Goal: Task Accomplishment & Management: Manage account settings

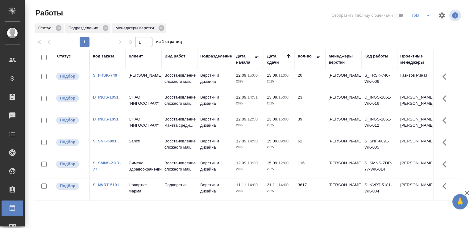
scroll to position [47, 0]
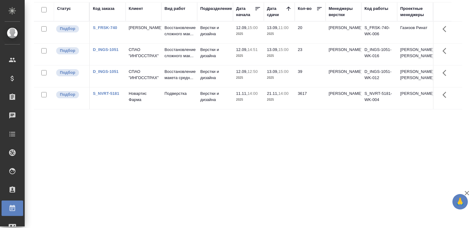
click at [161, 35] on td "Fresenius Kabi" at bounding box center [144, 33] width 36 height 22
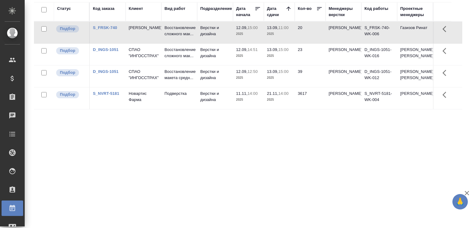
click at [161, 35] on td "Fresenius Kabi" at bounding box center [144, 33] width 36 height 22
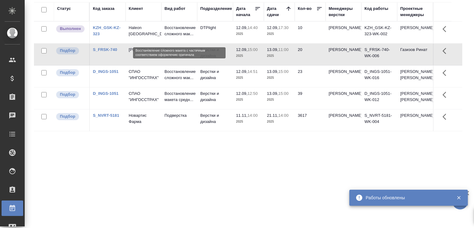
click at [194, 35] on p "Восстановление сложного мак..." at bounding box center [179, 31] width 30 height 12
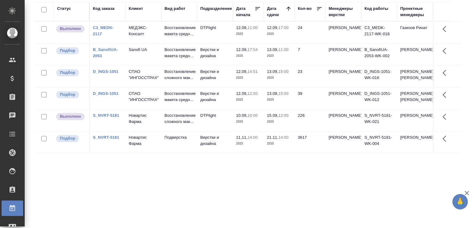
click at [242, 64] on td "12.09, 17:54 2025" at bounding box center [248, 54] width 31 height 22
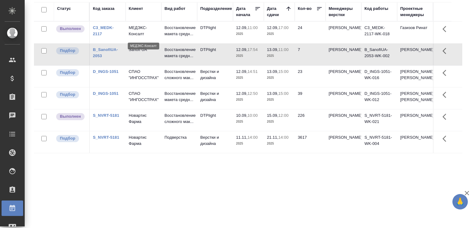
click at [151, 34] on p "МЕДЭКС-Консалт" at bounding box center [144, 31] width 30 height 12
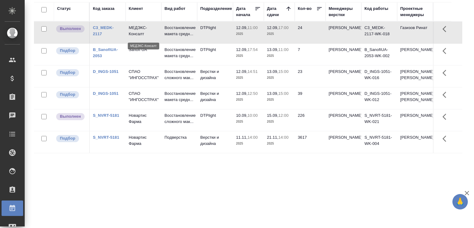
click at [151, 34] on p "МЕДЭКС-Консалт" at bounding box center [144, 31] width 30 height 12
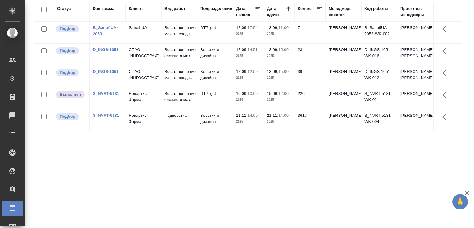
click at [112, 52] on link "D_INGS-1051" at bounding box center [106, 49] width 26 height 5
click at [117, 158] on div "Статус Код заказа Клиент Вид работ Подразделение Дата начала Дата сдачи Кол-во …" at bounding box center [248, 113] width 428 height 222
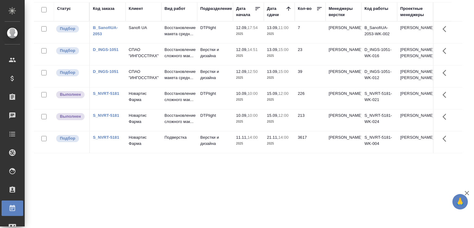
click at [117, 153] on td "S_NVRT-5181" at bounding box center [108, 142] width 36 height 22
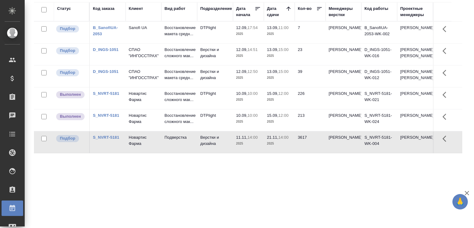
click at [122, 190] on div "Статус Код заказа Клиент Вид работ Подразделение Дата начала Дата сдачи Кол-во …" at bounding box center [248, 113] width 428 height 222
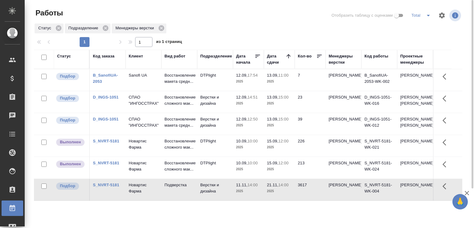
click at [424, 17] on icon "split button" at bounding box center [427, 15] width 7 height 7
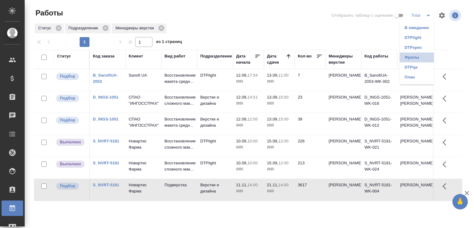
click at [415, 54] on li "Фрилы" at bounding box center [416, 57] width 34 height 10
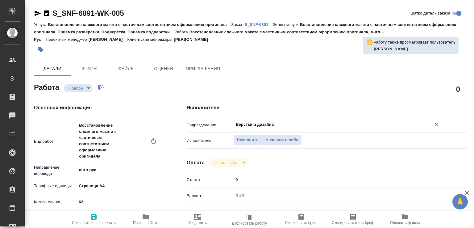
click at [249, 128] on div "Верстки и дизайна ​" at bounding box center [338, 124] width 210 height 11
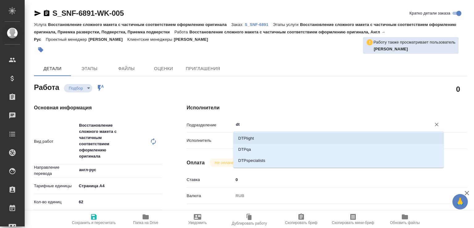
click at [247, 135] on li "DTPlight" at bounding box center [338, 138] width 210 height 11
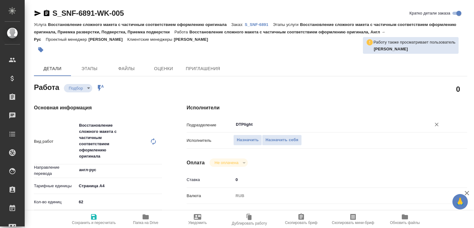
type input "DTPlight"
click at [96, 220] on span "Сохранить и пересчитать" at bounding box center [94, 222] width 44 height 4
type input "recruiting"
type input "англ-рус"
type input "5f036ec4e16dec2d6b59c8ff"
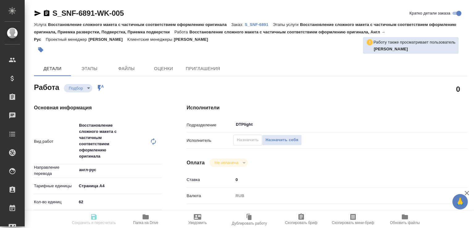
type input "62"
checkbox input "true"
type input "[DATE] 14:50"
type input "[DATE] 09:00"
type input "[DATE] 12:00"
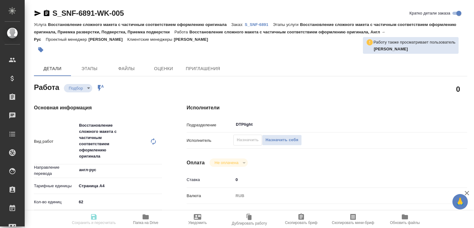
type input "DTPlight"
type input "notPayed"
type input "0"
type input "RUB"
type input "Сайдашева Диляра"
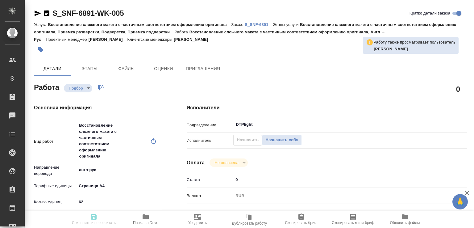
type input "S_SNF-6891"
type input "E005853895"
type input "Восстановление сложного макета с частичным соответствием оформлению оригинала"
type input "Восстановление сложного макета с частичным соответствием оформлению оригинала, …"
type input "Сайдашева Диляра"
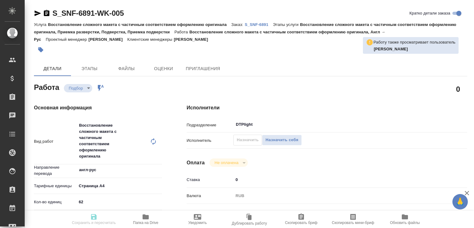
type input "[PERSON_NAME]"
type input "/Clients/Sanofi/Orders/S_SNF-6891"
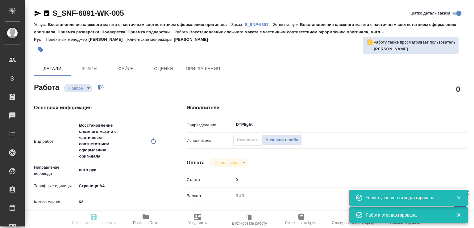
type input "recruiting"
type input "англ-рус"
type input "5f036ec4e16dec2d6b59c8ff"
type input "62"
checkbox input "true"
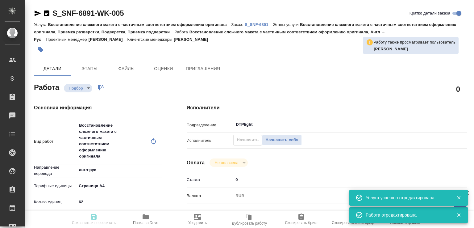
type input "12.09.2025 14:50"
type input "15.09.2025 09:00"
type input "25.09.2025 12:00"
type input "DTPlight"
type input "notPayed"
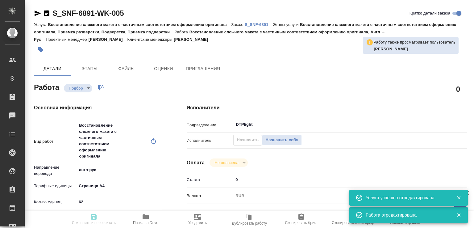
type input "0"
type input "RUB"
type input "Сайдашева Диляра"
type input "S_SNF-6891"
type input "E005853895"
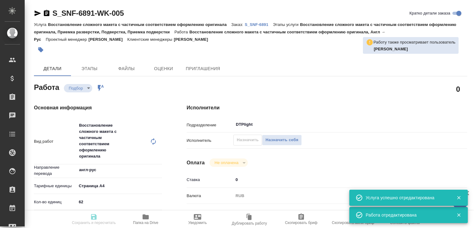
type input "Восстановление сложного макета с частичным соответствием оформлению оригинала"
type input "Восстановление сложного макета с частичным соответствием оформлению оригинала, …"
type input "Сайдашева Диляра"
type input "[PERSON_NAME]"
type input "/Clients/Sanofi/Orders/S_SNF-6891"
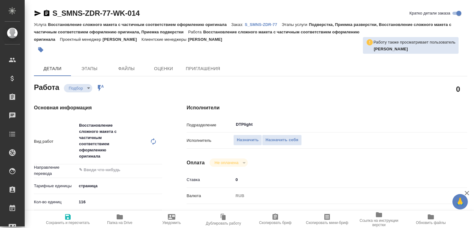
type textarea "x"
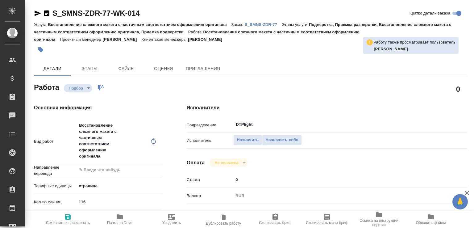
type textarea "x"
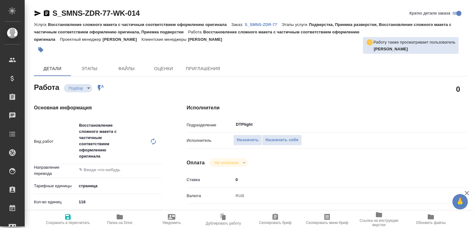
type textarea "x"
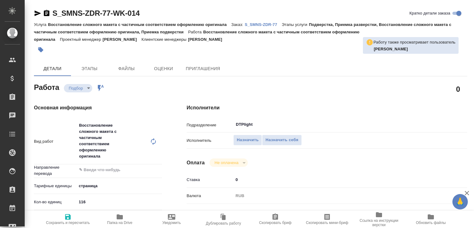
type textarea "x"
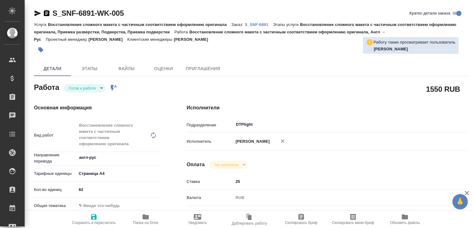
type textarea "x"
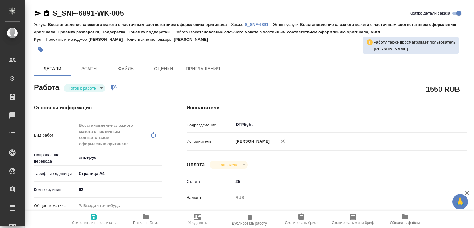
type textarea "x"
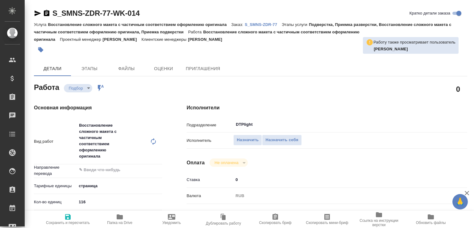
type textarea "x"
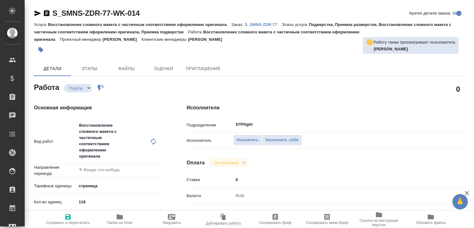
type textarea "x"
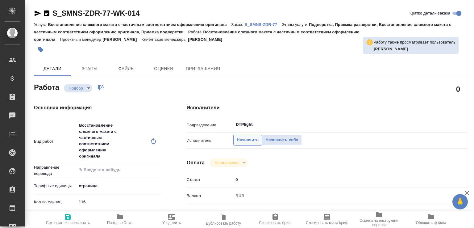
type textarea "x"
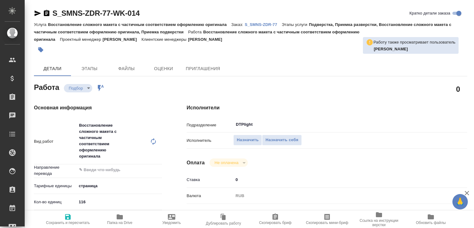
type textarea "x"
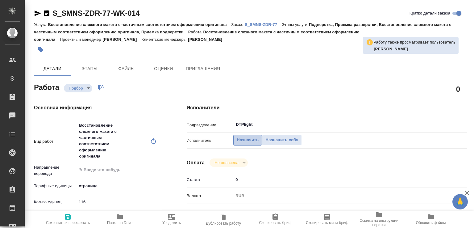
click at [244, 140] on span "Назначить" at bounding box center [248, 139] width 22 height 7
type textarea "x"
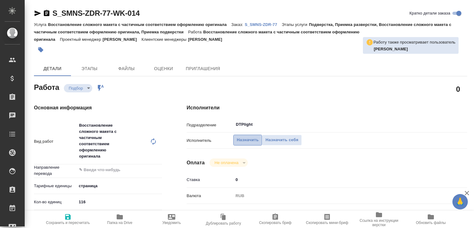
type textarea "x"
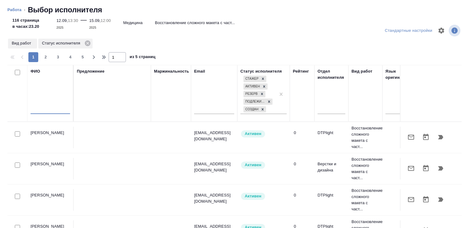
click at [53, 109] on input "text" at bounding box center [50, 110] width 39 height 8
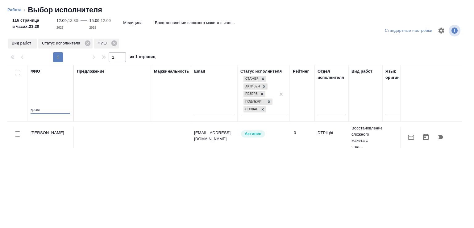
type input "крам"
click at [437, 135] on icon "button" at bounding box center [440, 136] width 7 height 7
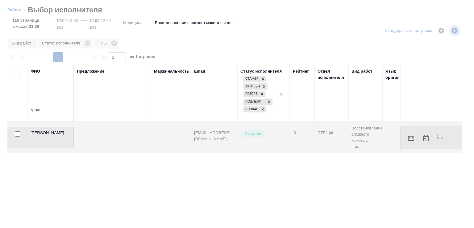
type textarea "x"
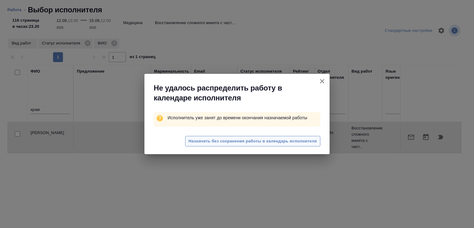
click at [196, 142] on span "Назначить без сохранения работы в календарь исполнителя" at bounding box center [252, 141] width 128 height 7
type textarea "x"
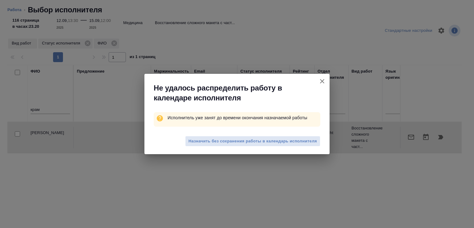
type textarea "x"
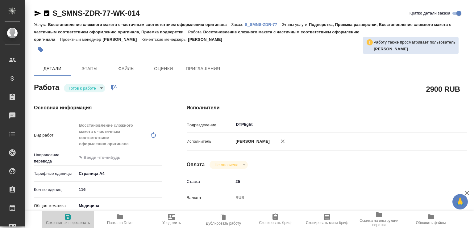
click at [72, 213] on span "Сохранить и пересчитать" at bounding box center [68, 219] width 44 height 12
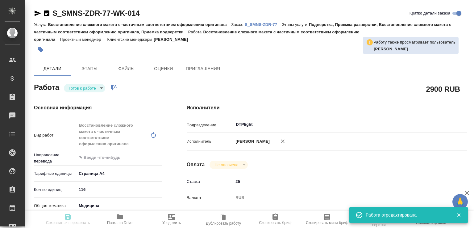
type input "readyForWork"
type input "5f036ec4e16dec2d6b59c8ff"
type input "116"
type input "med"
type input "[DATE] 13:30"
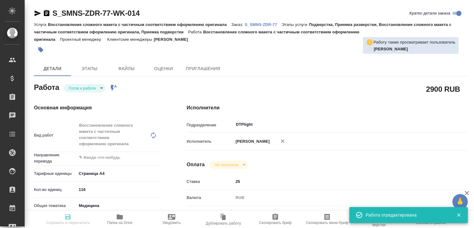
type input "[DATE] 12:00"
type input "[DATE] 17:00"
type input "DTPlight"
type input "notPayed"
type input "25"
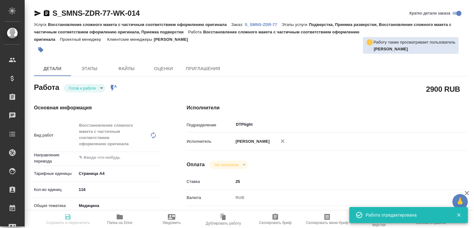
type input "RUB"
type input "[PERSON_NAME]"
type input "S_SMNS-ZDR-77"
type input "СЗЦБ-014934"
type input "Восстановление сложного макета с частичным соответствием оформлению оригинала"
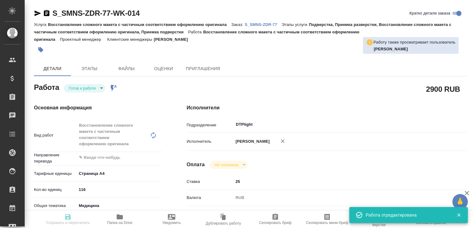
type input "Подверстка, Приемка разверстки, Восстановление сложного макета с частичным соот…"
type input "[PERSON_NAME]"
type input "/Clients/Сименс Здравоохранение/Orders/S_SMNS-ZDR-77"
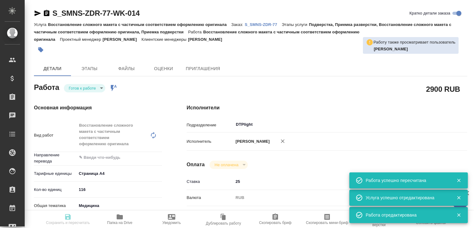
type input "readyForWork"
type input "5f036ec4e16dec2d6b59c8ff"
type input "116"
type input "med"
type input "[DATE] 13:30"
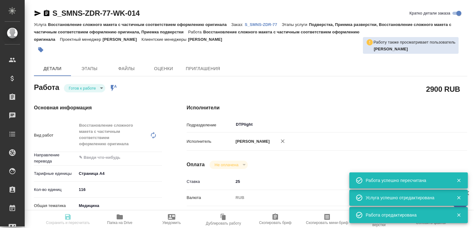
type input "[DATE] 12:00"
type input "[DATE] 17:00"
type input "DTPlight"
type input "notPayed"
type input "25"
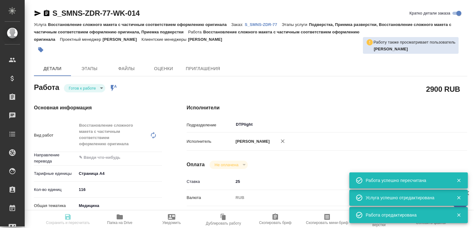
type input "RUB"
type input "[PERSON_NAME]"
type input "S_SMNS-ZDR-77"
type input "СЗЦБ-014934"
type input "Восстановление сложного макета с частичным соответствием оформлению оригинала"
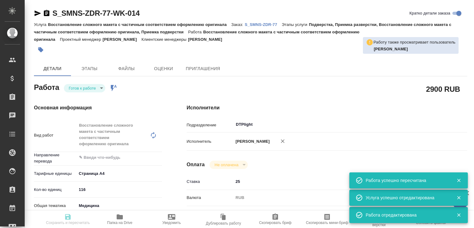
type input "Подверстка, Приемка разверстки, Восстановление сложного макета с частичным соот…"
type input "[PERSON_NAME]"
type input "/Clients/Сименс Здравоохранение/Orders/S_SMNS-ZDR-77"
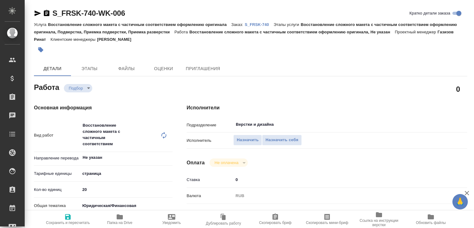
click at [132, 213] on span "Папка на Drive" at bounding box center [119, 219] width 44 height 12
click at [247, 138] on span "Назначить" at bounding box center [248, 139] width 22 height 7
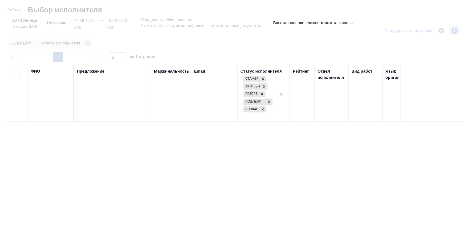
click at [62, 111] on input "text" at bounding box center [50, 110] width 39 height 8
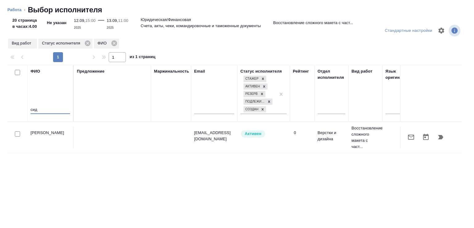
type input "сид"
click at [407, 138] on icon "button" at bounding box center [410, 136] width 7 height 7
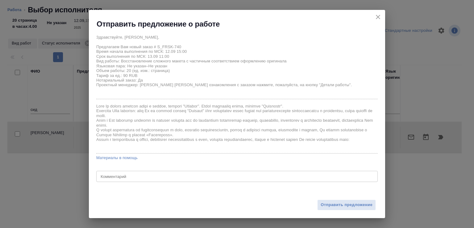
scroll to position [9, 0]
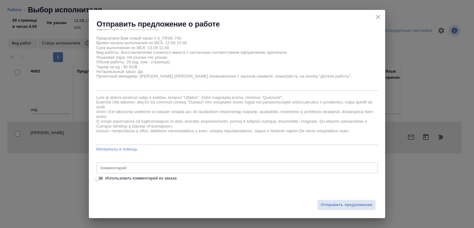
click at [152, 177] on span "Использовать комментарий из заказа" at bounding box center [140, 178] width 71 height 6
click at [108, 177] on input "Использовать комментарий из заказа" at bounding box center [96, 177] width 22 height 7
checkbox input "true"
type textarea "нем-рус таможенные доки под нзп"
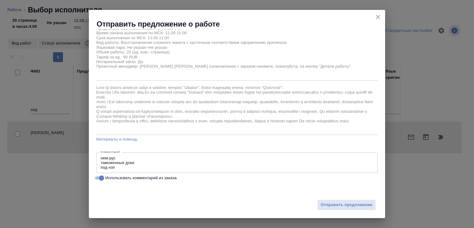
click at [151, 180] on span "Использовать комментарий из заказа" at bounding box center [140, 178] width 71 height 6
click at [113, 180] on input "Использовать комментарий из заказа" at bounding box center [101, 177] width 22 height 7
checkbox input "false"
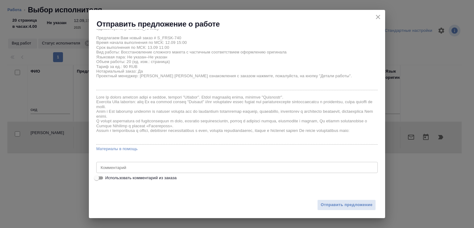
scroll to position [9, 0]
click at [326, 206] on span "Отправить предложение" at bounding box center [346, 204] width 52 height 7
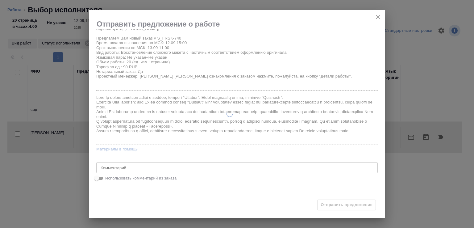
type input "recruiting"
type input "Не указан"
type input "5a8b1489cc6b4906c91bfdb2"
type input "20"
type input "yr-fn"
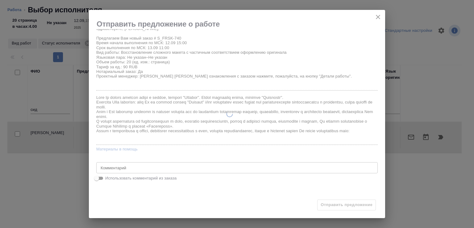
type input "5f647205b73bc97568ca66c0"
checkbox input "true"
type input "12.09.2025 15:00"
type input "13.09.2025 11:00"
type input "16.09.2025 16:00"
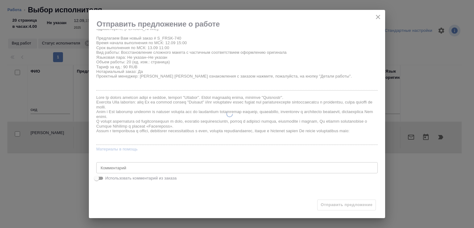
type input "Верстки и дизайна"
type input "notPayed"
type input "0"
type input "RUB"
type input "Газизов Ринат"
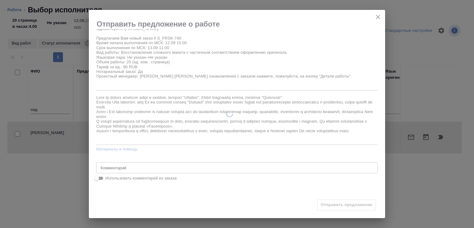
type input "S_FRSK-740"
type input "Восстановление сложного макета с частичным соответствием оформлению оригинала"
type input "Восстановление сложного макета с частичным соответствием оформлению оригинала, …"
type input "Никифорова Валерия"
type input "[PERSON_NAME]"
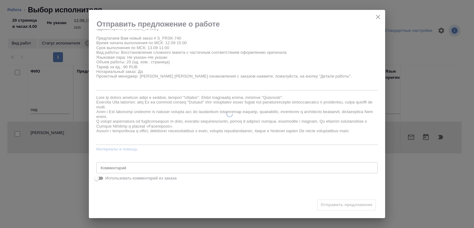
type input "/Clients/Fresenius_Kabi/Orders/S_FRSK-740"
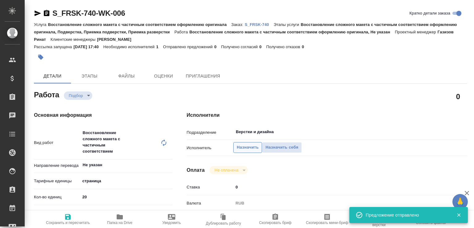
click at [250, 146] on span "Назначить" at bounding box center [248, 147] width 22 height 7
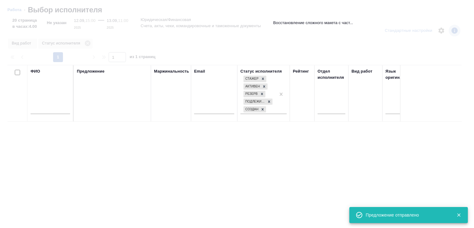
click at [54, 111] on input "text" at bounding box center [50, 110] width 39 height 8
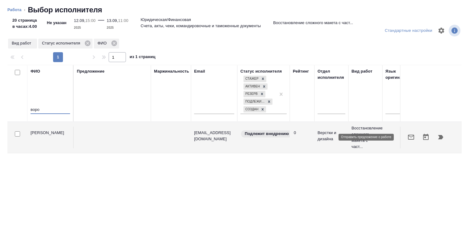
type input "воро"
click at [407, 137] on icon "button" at bounding box center [410, 136] width 7 height 7
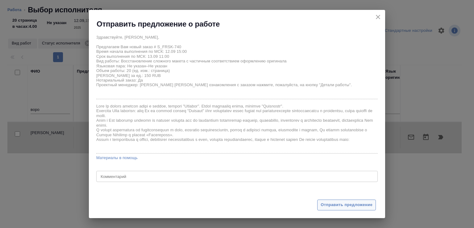
click at [331, 202] on span "Отправить предложение" at bounding box center [346, 204] width 52 height 7
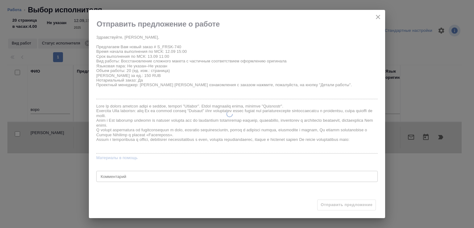
type input "recruiting"
type input "Не указан"
type input "5a8b1489cc6b4906c91bfdb2"
type input "20"
type input "yr-fn"
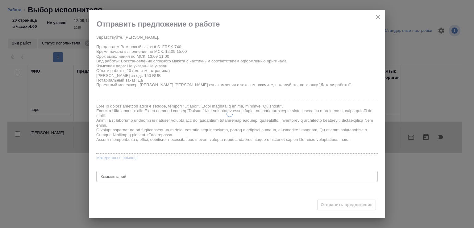
type input "5f647205b73bc97568ca66c0"
checkbox input "true"
type input "12.09.2025 15:00"
type input "13.09.2025 11:00"
type input "16.09.2025 16:00"
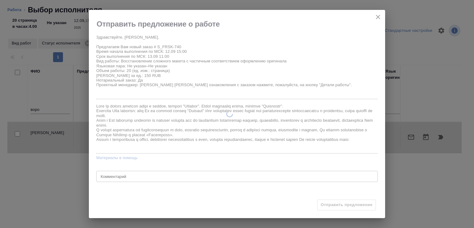
type input "Верстки и дизайна"
type input "notPayed"
type input "0"
type input "RUB"
type input "Газизов Ринат"
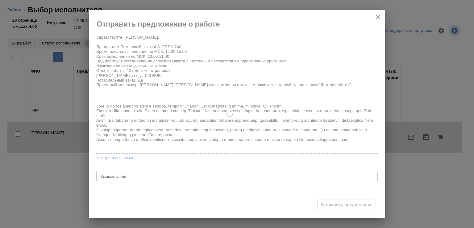
type input "S_FRSK-740"
type input "Восстановление сложного макета с частичным соответствием оформлению оригинала"
type input "Восстановление сложного макета с частичным соответствием оформлению оригинала, …"
type input "Никифорова Валерия"
type input "[PERSON_NAME]"
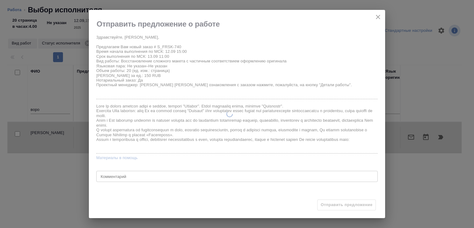
type input "/Clients/Fresenius_Kabi/Orders/S_FRSK-740"
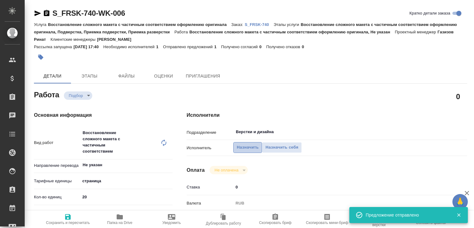
click at [254, 146] on span "Назначить" at bounding box center [248, 147] width 22 height 7
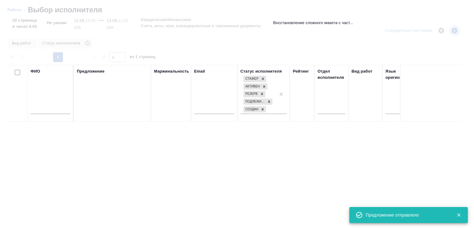
click at [61, 111] on input "text" at bounding box center [50, 110] width 39 height 8
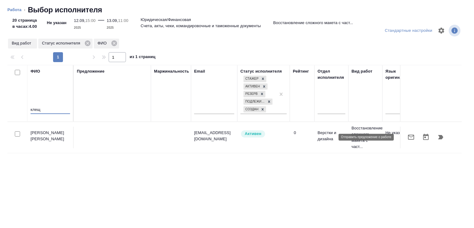
type input "клещ"
click at [407, 134] on icon "button" at bounding box center [410, 136] width 7 height 7
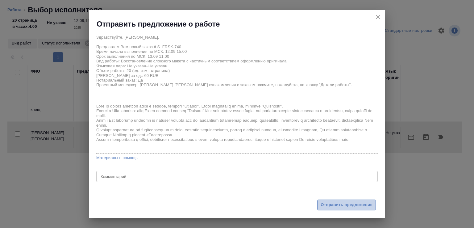
click at [334, 206] on span "Отправить предложение" at bounding box center [346, 204] width 52 height 7
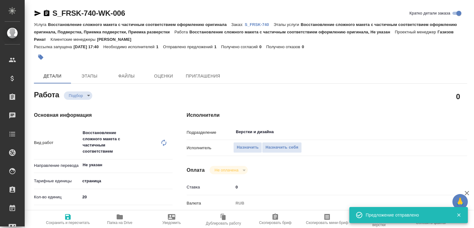
type input "recruiting"
type input "Не указан"
type input "5a8b1489cc6b4906c91bfdb2"
type input "20"
type input "yr-fn"
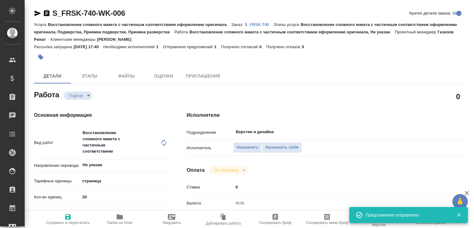
type input "5f647205b73bc97568ca66c0"
checkbox input "true"
type input "12.09.2025 15:00"
type input "13.09.2025 11:00"
type input "16.09.2025 16:00"
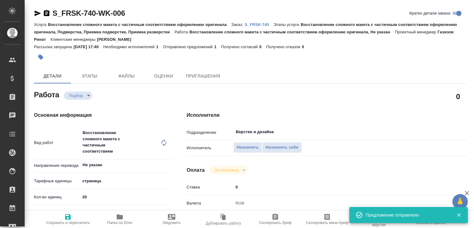
type input "Верстки и дизайна"
type input "notPayed"
type input "0"
type input "RUB"
type input "Газизов Ринат"
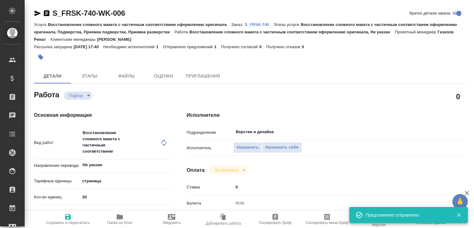
type input "S_FRSK-740"
type input "Восстановление сложного макета с частичным соответствием оформлению оригинала"
type input "Восстановление сложного макета с частичным соответствием оформлению оригинала, …"
type input "[PERSON_NAME]"
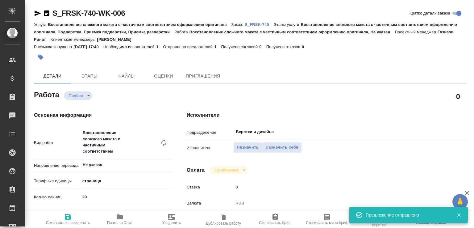
type input "/Clients/Fresenius_Kabi/Orders/S_FRSK-740"
click at [242, 146] on span "Назначить" at bounding box center [248, 147] width 22 height 7
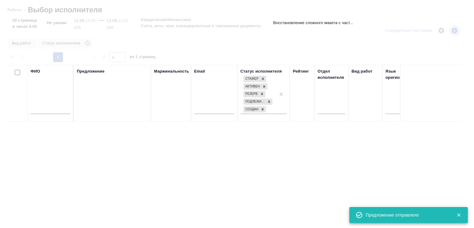
click at [53, 112] on input "text" at bounding box center [50, 110] width 39 height 8
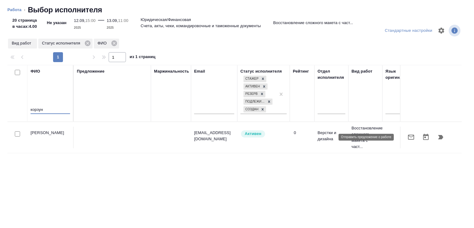
type input "корзун"
click at [407, 137] on icon "button" at bounding box center [410, 136] width 7 height 7
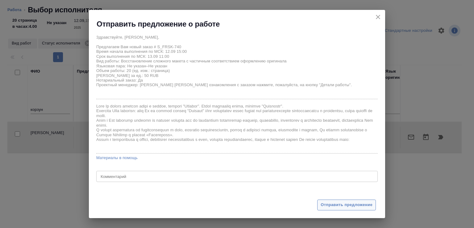
click at [335, 203] on span "Отправить предложение" at bounding box center [346, 204] width 52 height 7
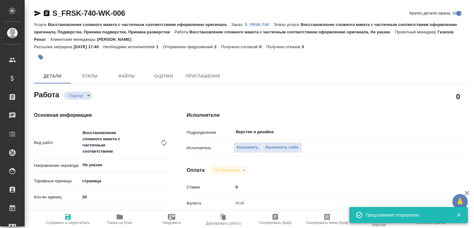
type input "recruiting"
type input "Не указан"
type input "5a8b1489cc6b4906c91bfdb2"
type input "20"
type input "yr-fn"
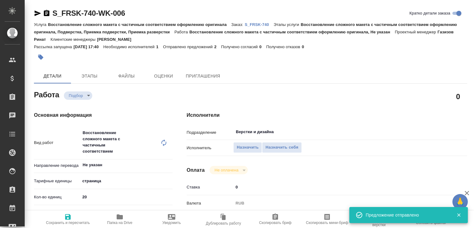
type input "5f647205b73bc97568ca66c0"
checkbox input "true"
type input "12.09.2025 15:00"
type input "13.09.2025 11:00"
type input "16.09.2025 16:00"
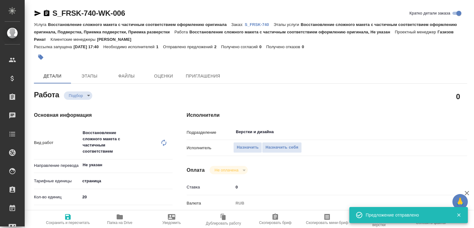
type input "Верстки и дизайна"
type input "notPayed"
type input "0"
type input "RUB"
type input "Газизов Ринат"
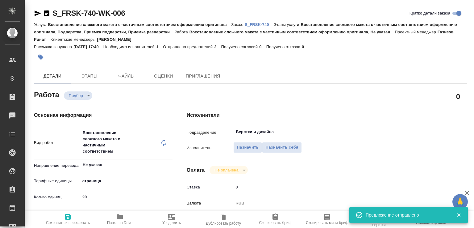
type input "S_FRSK-740"
type input "Восстановление сложного макета с частичным соответствием оформлению оригинала"
type input "Восстановление сложного макета с частичным соответствием оформлению оригинала, …"
type input "[PERSON_NAME]"
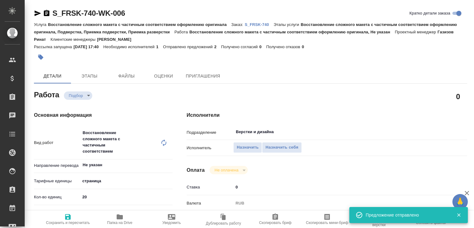
type input "/Clients/Fresenius_Kabi/Orders/S_FRSK-740"
click at [239, 146] on span "Назначить" at bounding box center [248, 147] width 22 height 7
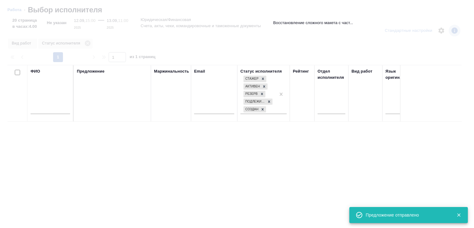
click at [49, 109] on input "text" at bounding box center [50, 110] width 39 height 8
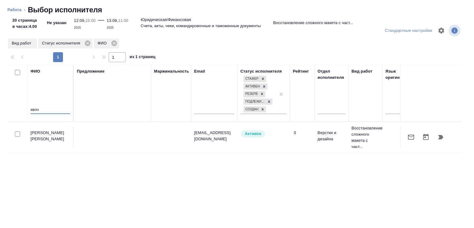
type input "квоч"
click at [403, 142] on button "button" at bounding box center [410, 137] width 15 height 15
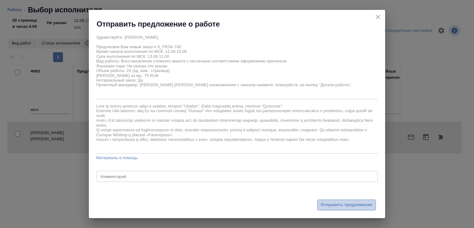
click at [333, 201] on span "Отправить предложение" at bounding box center [346, 204] width 52 height 7
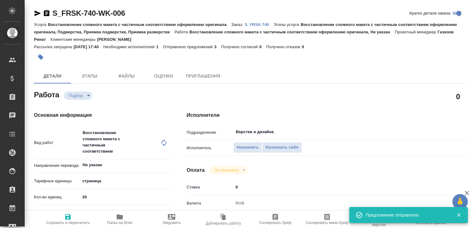
type input "recruiting"
type input "Не указан"
type input "5a8b1489cc6b4906c91bfdb2"
type input "20"
type input "yr-fn"
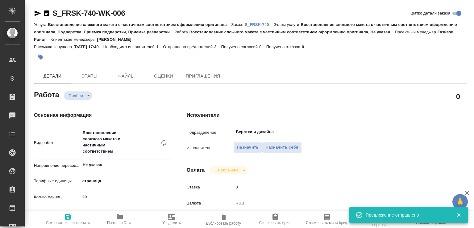
type input "5f647205b73bc97568ca66c0"
checkbox input "true"
type input "12.09.2025 15:00"
type input "13.09.2025 11:00"
type input "16.09.2025 16:00"
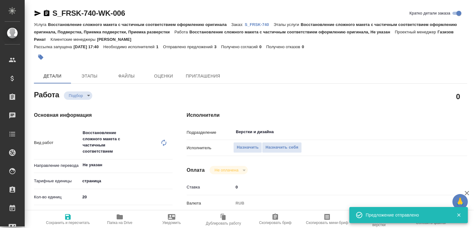
type input "Верстки и дизайна"
type input "notPayed"
type input "0"
type input "RUB"
type input "Газизов Ринат"
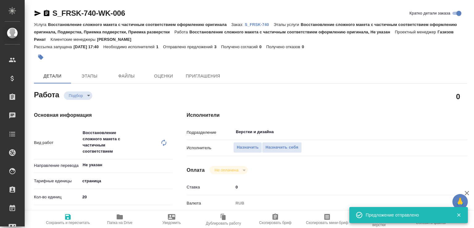
type input "S_FRSK-740"
type input "Восстановление сложного макета с частичным соответствием оформлению оригинала"
type input "Восстановление сложного макета с частичным соответствием оформлению оригинала, …"
type input "Никифорова Валерия"
type input "[PERSON_NAME]"
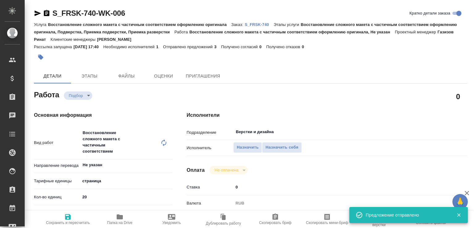
type input "/Clients/Fresenius_Kabi/Orders/S_FRSK-740"
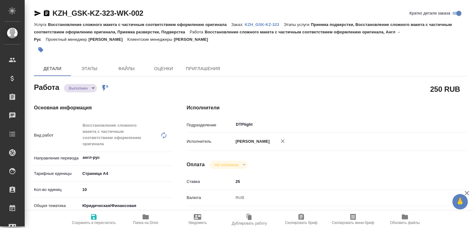
click at [85, 86] on body "🙏 .cls-1 fill:#fff; AWATERA [PERSON_NAME]malofeeva Клиенты Спецификации Заказы …" at bounding box center [237, 114] width 474 height 228
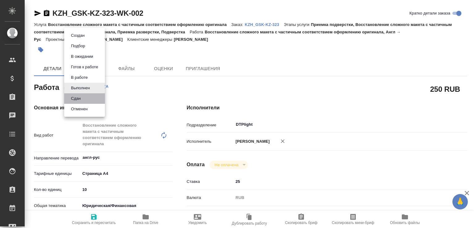
click at [87, 96] on li "Сдан" at bounding box center [84, 98] width 41 height 10
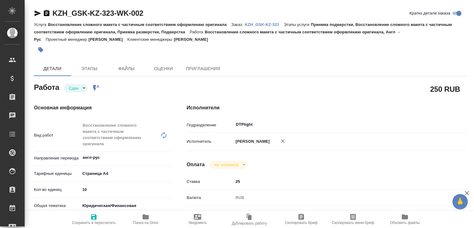
type textarea "x"
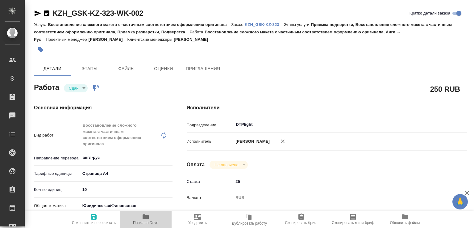
click at [141, 217] on span "Папка на Drive" at bounding box center [145, 219] width 44 height 12
type textarea "x"
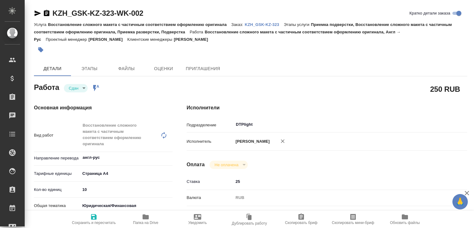
type textarea "x"
click at [253, 27] on p "KZH_GSK-KZ-323" at bounding box center [264, 24] width 39 height 5
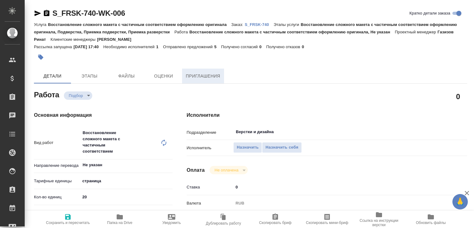
click at [209, 72] on button "Приглашения" at bounding box center [203, 75] width 42 height 15
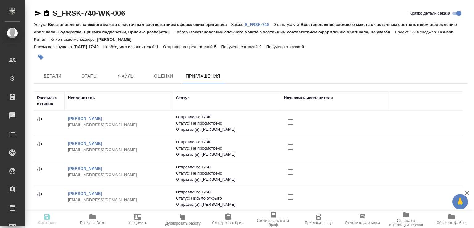
scroll to position [49, 0]
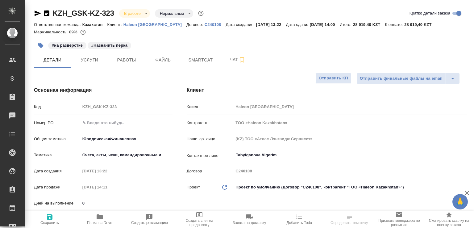
select select "RU"
click at [224, 62] on span "Чат" at bounding box center [238, 60] width 30 height 8
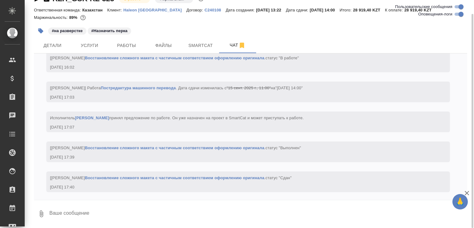
scroll to position [933, 0]
click at [108, 208] on textarea at bounding box center [258, 213] width 418 height 21
paste textarea "[URL][DOMAIN_NAME]"
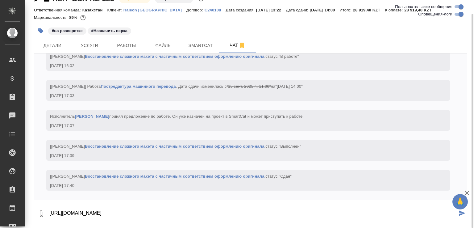
type textarea "https://drive.awatera.com/apps/files/files/10357934?dir=/Shares/GSK/Orders/KZH_…"
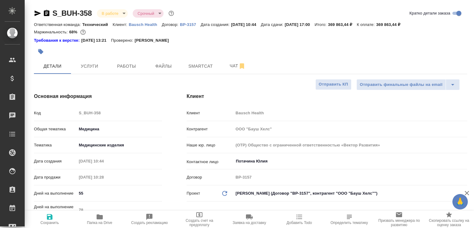
select select "RU"
click at [110, 211] on button "Папка на Drive" at bounding box center [100, 218] width 50 height 17
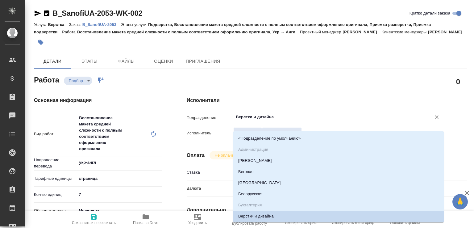
click at [254, 121] on input "Верстки и дизайна" at bounding box center [328, 116] width 186 height 7
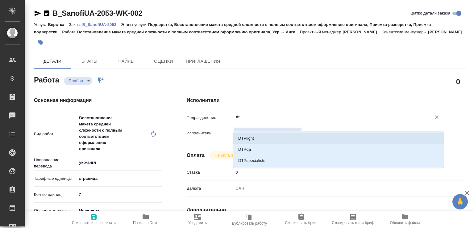
click at [255, 135] on li "DTPlight" at bounding box center [338, 138] width 210 height 11
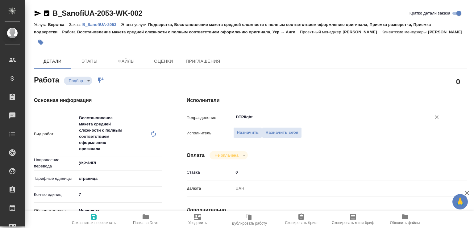
type input "DTPlight"
click at [99, 215] on span "Сохранить и пересчитать" at bounding box center [94, 219] width 44 height 12
type input "recruiting"
type input "укр-англ"
type input "5a8b1489cc6b4906c91bfdb2"
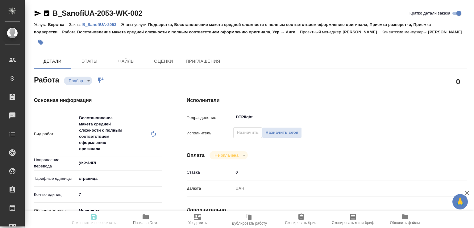
type input "7"
type input "med"
type input "5a8b8b956a9677013d343e74"
type input "12.09.2025 17:54"
type input "13.09.2025 11:00"
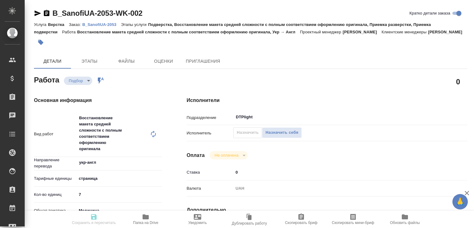
type input "16.09.2025 10:00"
type input "DTPlight"
type input "notPayed"
type input "0"
type input "UAH"
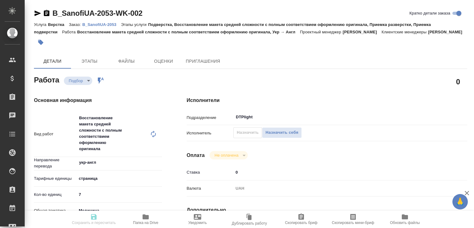
type input "Валеев Динар"
type input "B_SanofiUA-2053"
type input "E005853814"
type input "Верстка"
type input "Подверстка, Восстановление макета средней сложности с полным соответствием офор…"
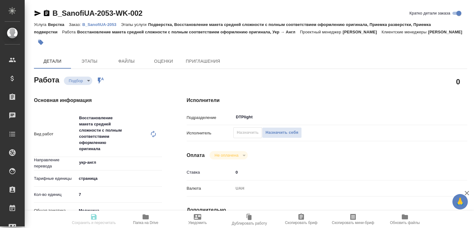
type input "Богомолова Анастасия"
type input "[PERSON_NAME]"
type input "/Clients/SanofiUA/Orders/B_SanofiUA-2053"
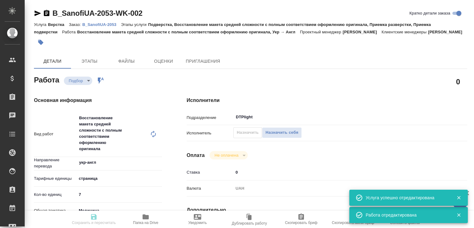
type input "recruiting"
type input "укр-англ"
type input "5a8b1489cc6b4906c91bfdb2"
type input "7"
type input "med"
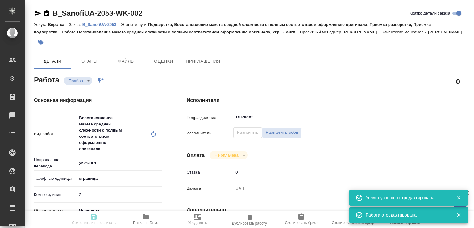
type input "5a8b8b956a9677013d343e74"
type input "12.09.2025 17:54"
type input "13.09.2025 11:00"
type input "16.09.2025 10:00"
type input "DTPlight"
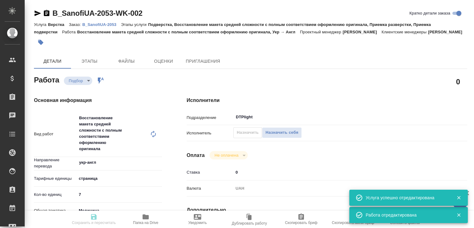
type input "notPayed"
type input "0"
type input "UAH"
type input "Валеев Динар"
type input "B_SanofiUA-2053"
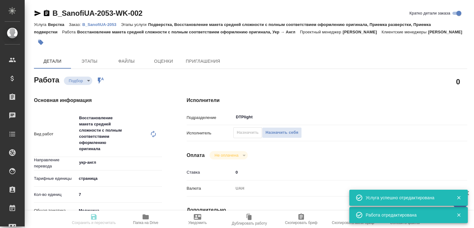
type input "E005853814"
type input "Верстка"
type input "Подверстка, Восстановление макета средней сложности с полным соответствием офор…"
type input "Богомолова Анастасия"
type input "[PERSON_NAME]"
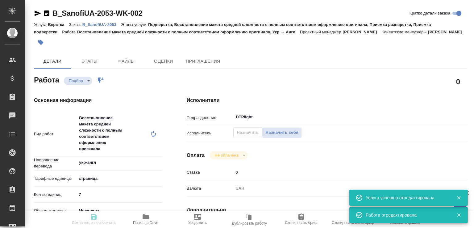
type input "/Clients/SanofiUA/Orders/B_SanofiUA-2053"
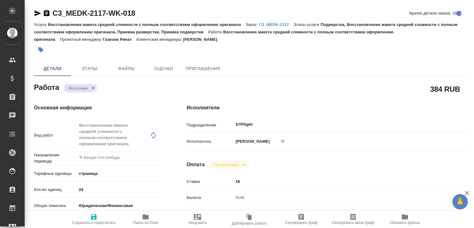
click at [89, 90] on body "🙏 .cls-1 fill:#fff; AWATERA [PERSON_NAME]malofeeva Клиенты Спецификации Заказы …" at bounding box center [237, 114] width 474 height 228
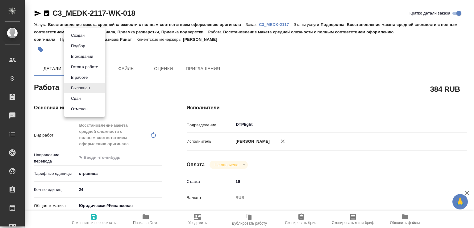
click at [84, 97] on li "Сдан" at bounding box center [84, 98] width 41 height 10
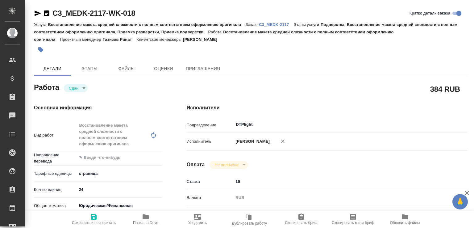
type textarea "x"
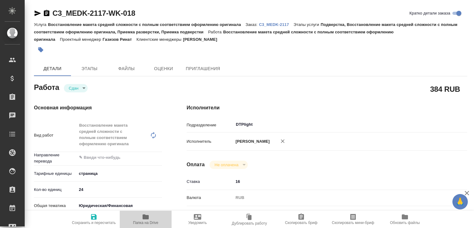
click at [148, 216] on icon "button" at bounding box center [145, 216] width 6 height 5
type textarea "x"
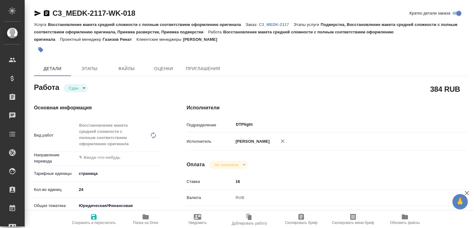
type textarea "x"
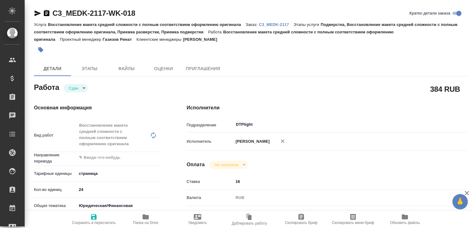
type textarea "x"
click at [272, 26] on p "C3_MEDK-2117" at bounding box center [276, 24] width 35 height 5
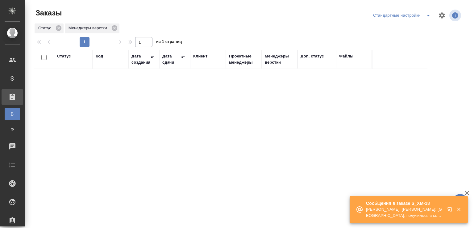
click at [397, 210] on p "[PERSON_NAME]: [PERSON_NAME]: [GEOGRAPHIC_DATA], получилось в соответствии с по…" at bounding box center [404, 212] width 77 height 12
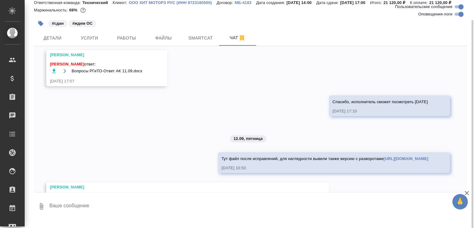
scroll to position [2898, 0]
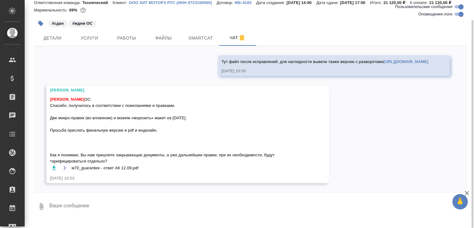
click at [57, 172] on button "button" at bounding box center [54, 168] width 8 height 8
click at [133, 105] on span "Малофеева Екатерина ОС: Спасибо, получилось в соответствии с пожеланиями и прав…" at bounding box center [178, 130] width 257 height 68
click at [131, 30] on div "#сдан #ждем ОС" at bounding box center [178, 24] width 289 height 14
click at [130, 42] on span "Работы" at bounding box center [127, 38] width 30 height 8
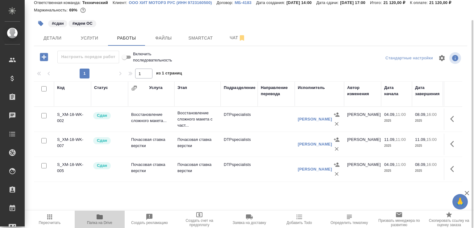
click at [109, 214] on span "Папка на Drive" at bounding box center [99, 219] width 43 height 12
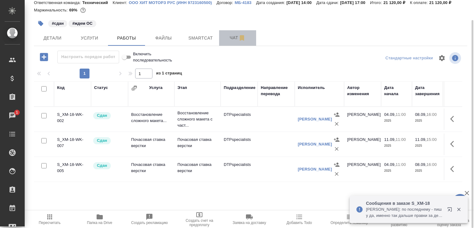
click at [223, 42] on span "Чат" at bounding box center [238, 38] width 30 height 8
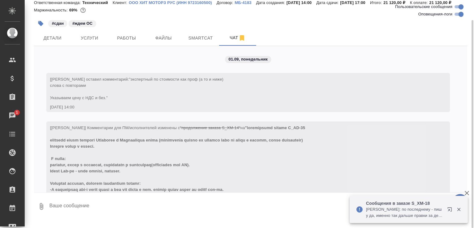
scroll to position [2942, 0]
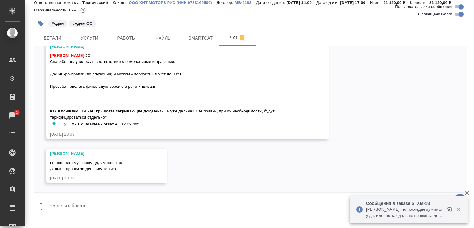
click at [459, 210] on icon "button" at bounding box center [458, 209] width 3 height 3
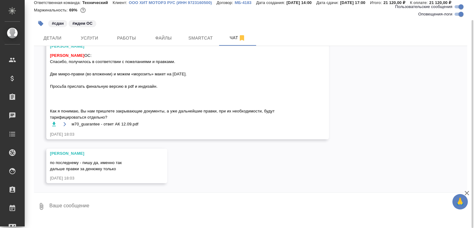
click at [85, 83] on span "Малофеева Екатерина ОС: Спасибо, получилось в соответствии с пожеланиями и прав…" at bounding box center [178, 86] width 257 height 68
copy span "Две микро-правки (во вложении) и можем «морозить» макет на сегодня."
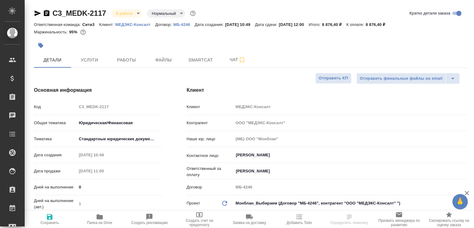
select select "RU"
type textarea "x"
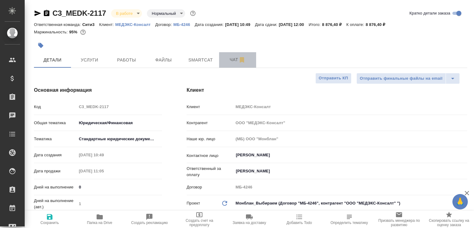
click at [229, 59] on span "Чат" at bounding box center [238, 60] width 30 height 8
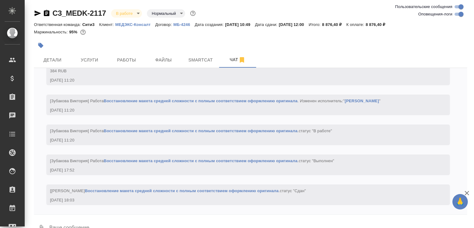
scroll to position [14, 0]
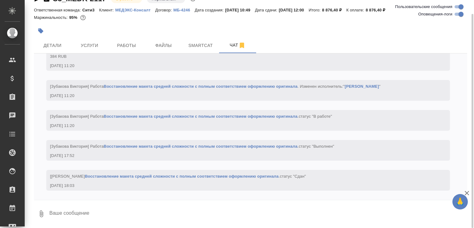
click at [131, 200] on div at bounding box center [250, 201] width 433 height 3
click at [126, 215] on textarea at bounding box center [258, 213] width 418 height 21
paste textarea "https://drive.awatera.com/apps/files/files/10354974?dir=/Shares/%D0%9C%D0%95%D0…"
type textarea "https://drive.awatera.com/apps/files/files/10354974?dir=/Shares/%D0%9C%D0%95%D0…"
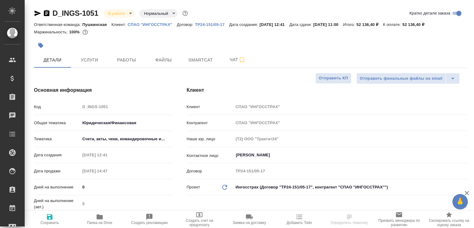
select select "RU"
click at [47, 14] on icon "button" at bounding box center [47, 13] width 6 height 6
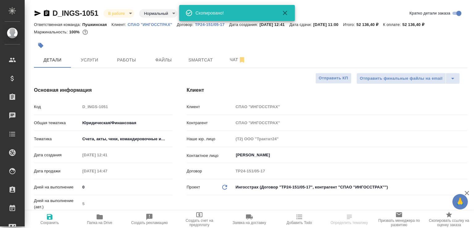
select select "RU"
type textarea "x"
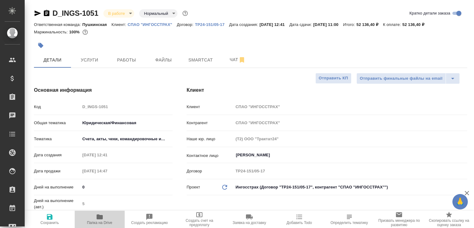
click at [100, 220] on span "Папка на Drive" at bounding box center [99, 222] width 25 height 4
type textarea "x"
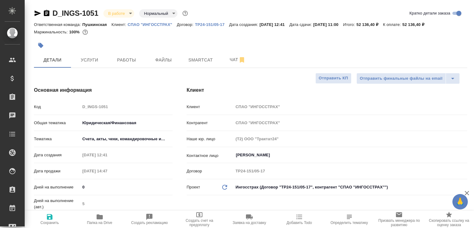
type textarea "x"
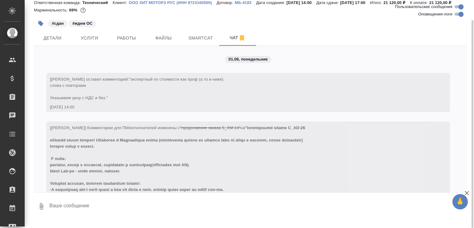
scroll to position [2942, 0]
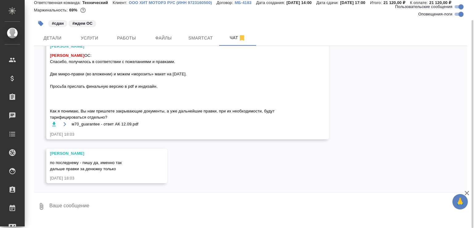
click at [101, 210] on textarea at bounding box center [258, 206] width 418 height 21
paste textarea "[URL][DOMAIN_NAME]"
type textarea "[URL][DOMAIN_NAME]"
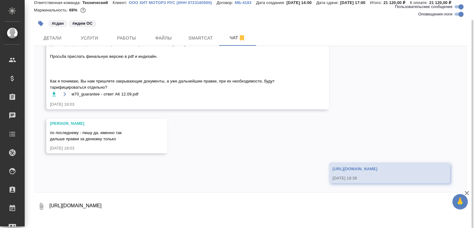
scroll to position [2972, 0]
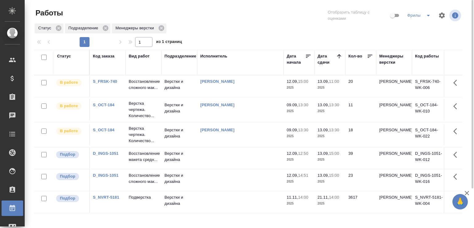
click at [426, 16] on icon "split button" at bounding box center [427, 15] width 7 height 7
click at [407, 27] on li "Total" at bounding box center [419, 28] width 34 height 10
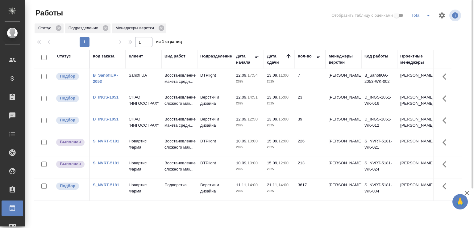
click at [229, 30] on div "Статус Подразделение Менеджеры верстки" at bounding box center [248, 28] width 428 height 11
click at [247, 30] on div "Статус Подразделение Менеджеры верстки" at bounding box center [248, 28] width 428 height 11
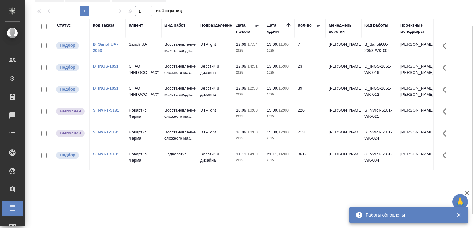
click at [164, 78] on td "Восстановление сложного мак..." at bounding box center [179, 71] width 36 height 22
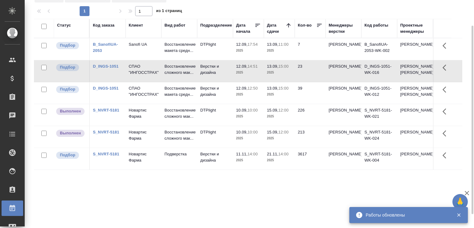
click at [164, 78] on td "Восстановление сложного мак..." at bounding box center [179, 71] width 36 height 22
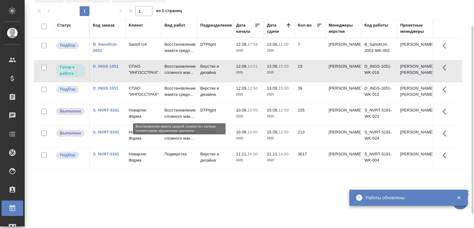
click at [178, 97] on p "Восстановление макета средн..." at bounding box center [179, 91] width 30 height 12
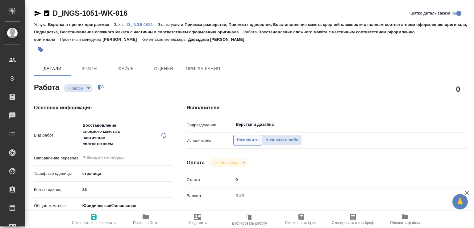
click at [248, 134] on button "Назначить" at bounding box center [247, 139] width 29 height 11
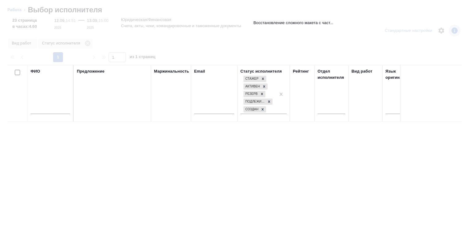
click at [58, 110] on input "text" at bounding box center [50, 110] width 39 height 8
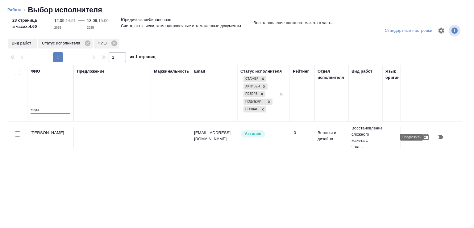
type input "корз"
click at [438, 138] on icon "button" at bounding box center [440, 137] width 5 height 4
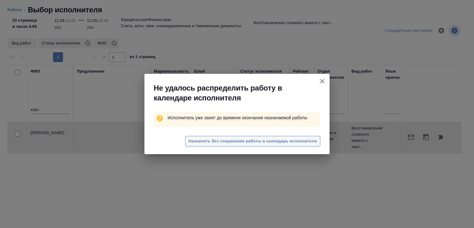
click at [215, 138] on span "Назначить без сохранения работы в календарь исполнителя" at bounding box center [252, 141] width 128 height 7
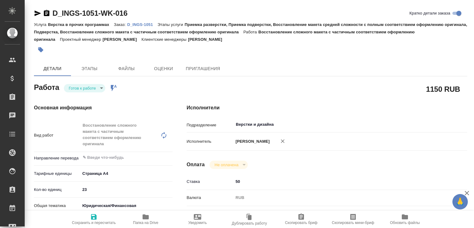
click at [144, 22] on p "D_INGS-1051" at bounding box center [142, 24] width 30 height 5
click at [239, 186] on input "50" at bounding box center [338, 181] width 210 height 9
type input "60"
click at [89, 216] on span "Сохранить и пересчитать" at bounding box center [94, 219] width 44 height 12
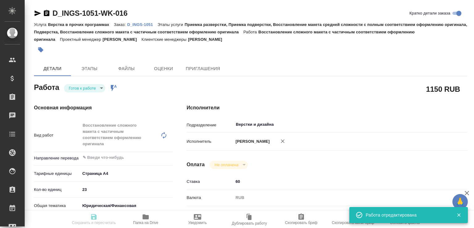
type input "readyForWork"
type input "5f036ec4e16dec2d6b59c8ff"
type input "23"
type input "yr-fn"
type input "5f647205b73bc97568ca66c0"
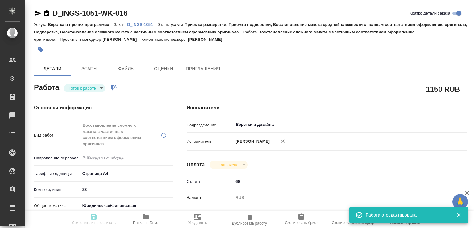
checkbox input "true"
type input "12.09.2025 14:51"
type input "[DATE] 15:00"
type input "[DATE] 11:00"
type input "Верстки и дизайна"
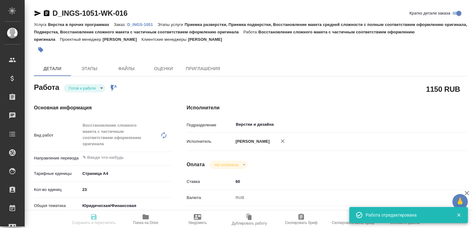
type input "notPayed"
type input "60"
type input "RUB"
type input "[PERSON_NAME]"
type input "D_INGS-1051"
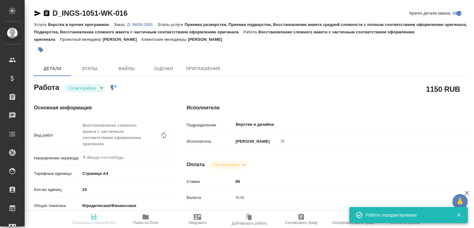
type input "Верстка в прочих программах"
type input "Приемка разверстки, Приемка подверстки, Восстановление макета средней сложности…"
type input "[PERSON_NAME]"
type input "/Clients/СПАО "ИНГОССТРАХ"/Orders/D_INGS-1051"
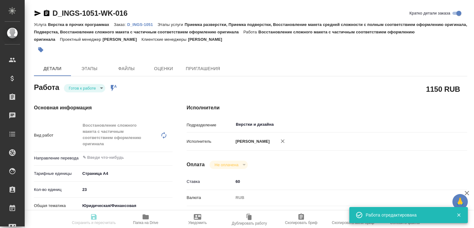
type input "[URL][DOMAIN_NAME]"
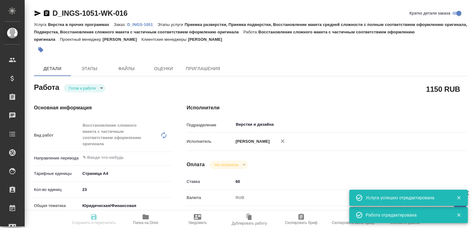
type input "readyForWork"
type input "5f036ec4e16dec2d6b59c8ff"
type input "23"
type input "yr-fn"
type input "5f647205b73bc97568ca66c0"
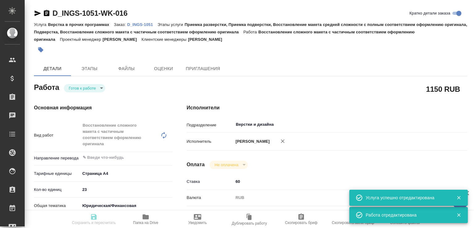
checkbox input "true"
type input "12.09.2025 14:51"
type input "[DATE] 15:00"
type input "[DATE] 11:00"
type input "Верстки и дизайна"
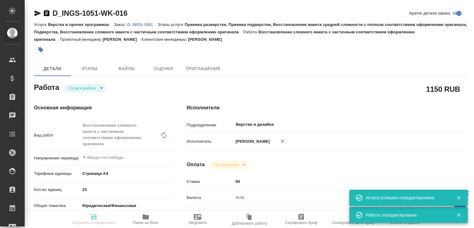
type input "notPayed"
type input "60"
type input "RUB"
type input "[PERSON_NAME]"
type input "D_INGS-1051"
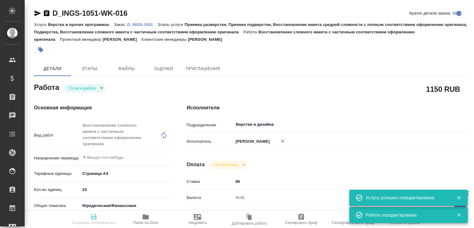
type input "Верстка в прочих программах"
type input "Приемка разверстки, Приемка подверстки, Восстановление макета средней сложности…"
type input "[PERSON_NAME]"
type input "/Clients/СПАО "ИНГОССТРАХ"/Orders/D_INGS-1051"
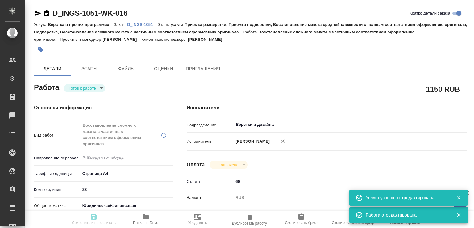
type input "[URL][DOMAIN_NAME]"
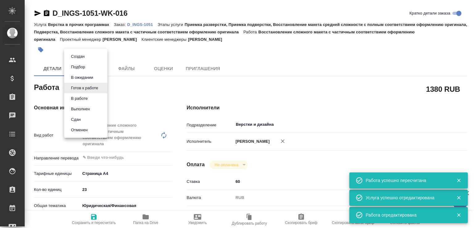
click at [101, 88] on body "🙏 .cls-1 fill:#fff; AWATERA Малофеева Екатерина e.malofeeva Клиенты Спецификаци…" at bounding box center [237, 114] width 474 height 228
click at [93, 96] on li "В работе" at bounding box center [85, 98] width 43 height 10
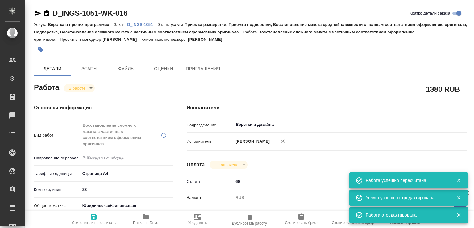
type textarea "x"
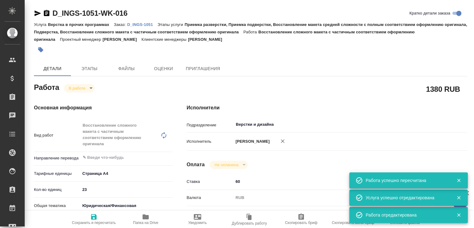
type textarea "x"
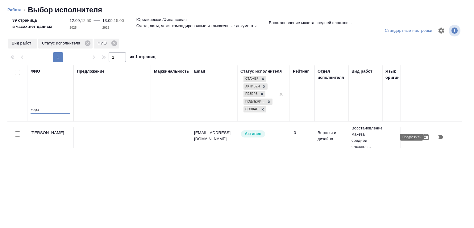
type input "корз"
click at [437, 139] on icon "button" at bounding box center [440, 136] width 7 height 7
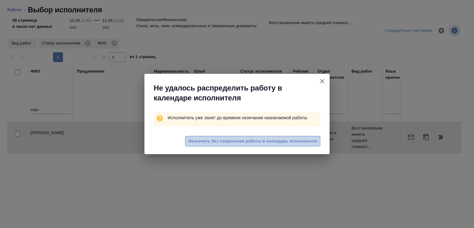
click at [211, 140] on span "Назначить без сохранения работы в календарь исполнителя" at bounding box center [252, 141] width 128 height 7
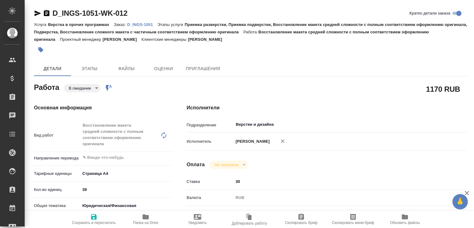
click at [88, 88] on body "🙏 .cls-1 fill:#fff; AWATERA [PERSON_NAME]malofeeva Клиенты Спецификации Заказы …" at bounding box center [237, 114] width 474 height 228
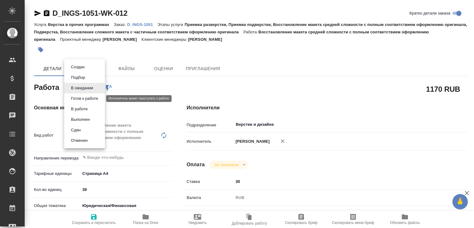
click at [84, 97] on button "Готов к работе" at bounding box center [84, 98] width 31 height 7
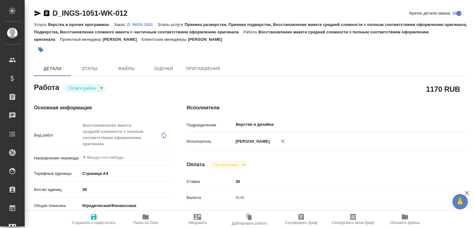
type textarea "x"
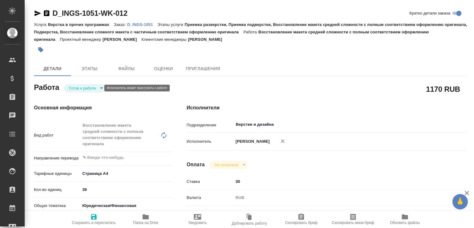
click at [82, 89] on body "🙏 .cls-1 fill:#fff; AWATERA [PERSON_NAME]malofeeva Клиенты Спецификации Заказы …" at bounding box center [237, 114] width 474 height 228
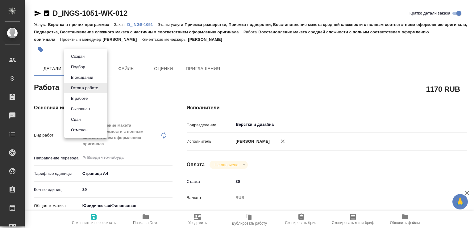
type textarea "x"
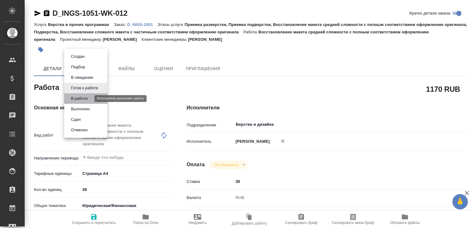
click at [81, 97] on button "В работе" at bounding box center [79, 98] width 20 height 7
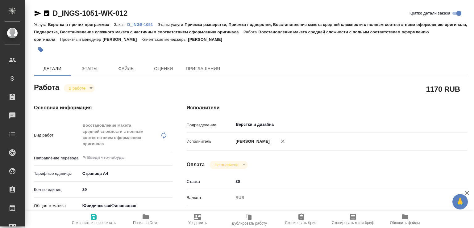
type textarea "x"
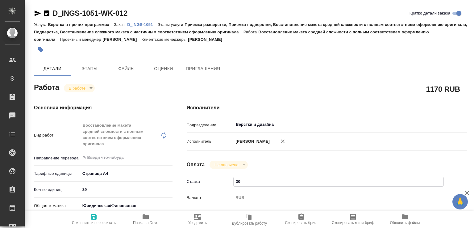
type textarea "x"
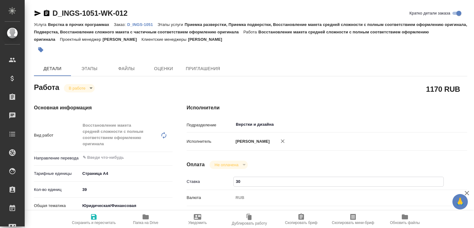
drag, startPoint x: 239, startPoint y: 188, endPoint x: 235, endPoint y: 190, distance: 3.9
click at [235, 186] on input "30" at bounding box center [338, 181] width 210 height 9
type textarea "x"
type input "40"
type textarea "x"
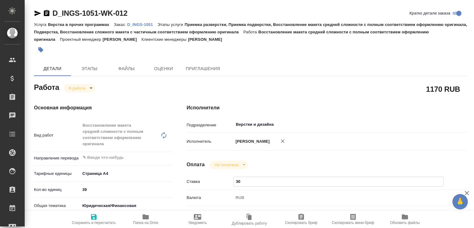
type textarea "x"
type input "40"
click at [100, 213] on span "Сохранить и пересчитать" at bounding box center [94, 219] width 44 height 12
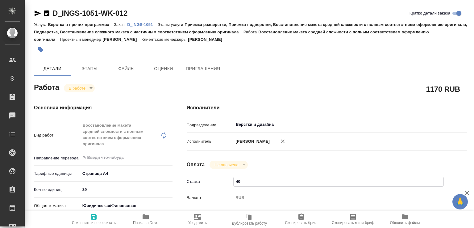
type textarea "x"
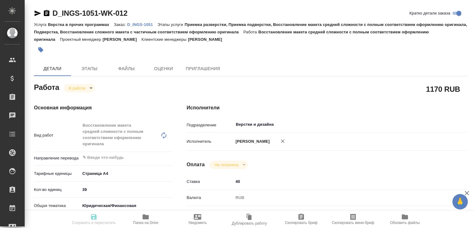
type textarea "x"
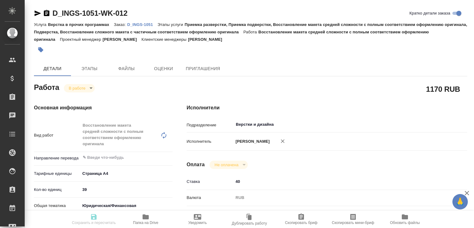
type input "inProgress"
type textarea "Восстановление макета средней сложности с полным соответствием оформлению ориги…"
type textarea "x"
type input "5f036ec4e16dec2d6b59c8ff"
type input "39"
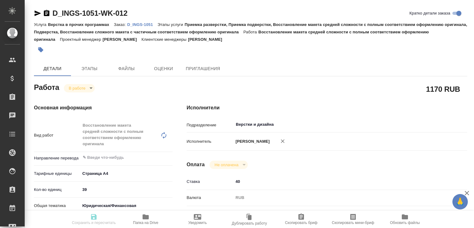
type input "yr-fn"
type input "5f647205b73bc97568ca66c0"
checkbox input "true"
type input "[DATE] 12:50"
type input "[DATE] 19:05"
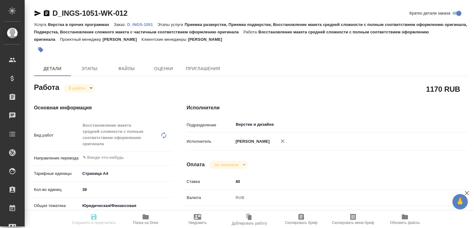
type input "[DATE] 15:00"
type input "[DATE] 11:00"
type input "Верстки и дизайна"
type input "notPayed"
type input "40"
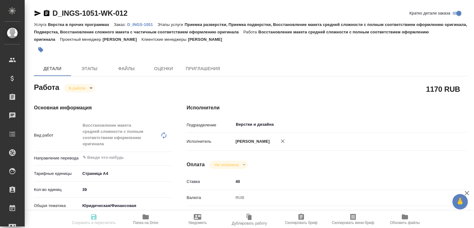
type input "RUB"
type input "[PERSON_NAME]"
type textarea "x"
type textarea "/Clients/СПАО "ИНГОССТРАХ"/Orders/D_INGS-1051/DTP/D_INGS-1051-WK-012"
type textarea "x"
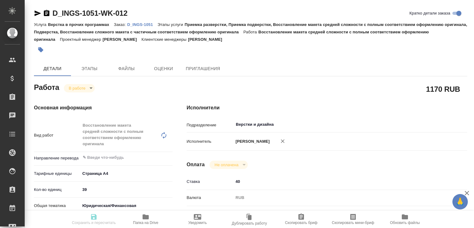
type input "D_INGS-1051"
type input "Верстка в прочих программах"
type input "Приемка разверстки, Приемка подверстки, Восстановление макета средней сложности…"
type input "[PERSON_NAME]"
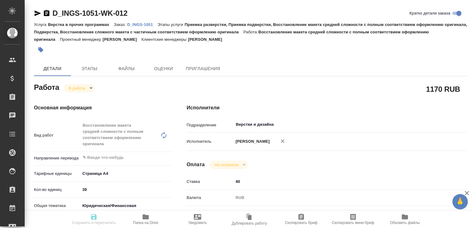
type input "/Clients/СПАО "ИНГОССТРАХ"/Orders/D_INGS-1051"
type input "[URL][DOMAIN_NAME]"
type textarea "x"
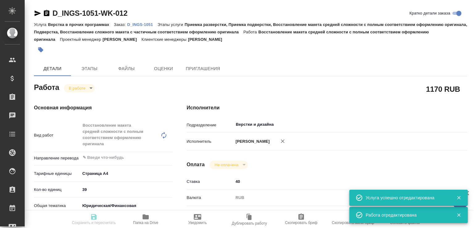
type textarea "x"
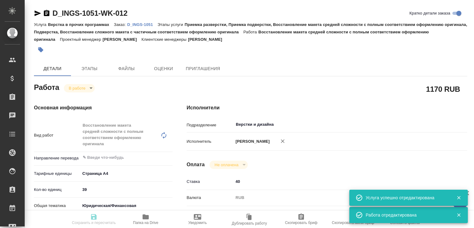
type textarea "x"
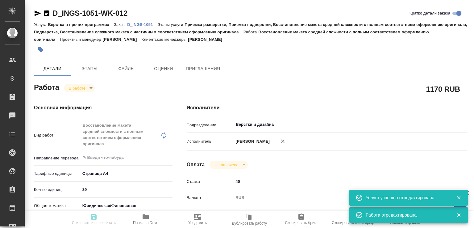
type textarea "x"
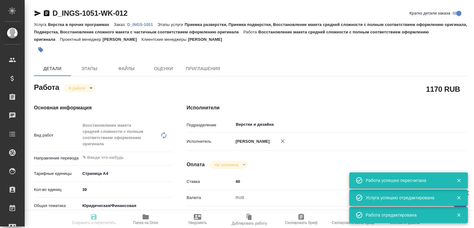
type input "inProgress"
type textarea "Восстановление макета средней сложности с полным соответствием оформлению ориги…"
type textarea "x"
type input "5f036ec4e16dec2d6b59c8ff"
type input "39"
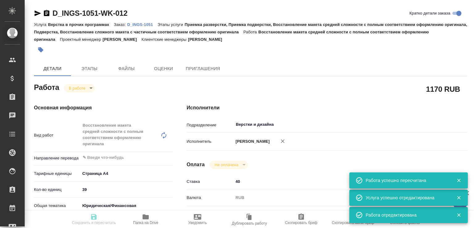
type input "yr-fn"
type input "5f647205b73bc97568ca66c0"
checkbox input "true"
type input "[DATE] 12:50"
type input "[DATE] 19:05"
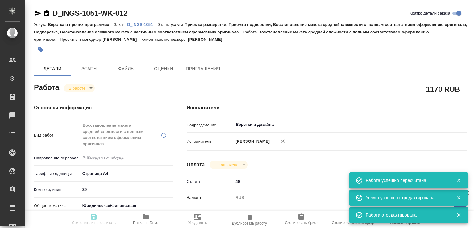
type input "[DATE] 15:00"
type input "[DATE] 11:00"
type input "Верстки и дизайна"
type input "notPayed"
type input "40"
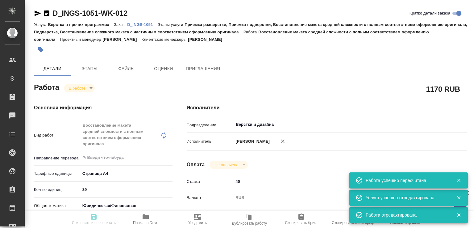
type input "RUB"
type input "[PERSON_NAME]"
type textarea "x"
type textarea "/Clients/СПАО "ИНГОССТРАХ"/Orders/D_INGS-1051/DTP/D_INGS-1051-WK-012"
type textarea "x"
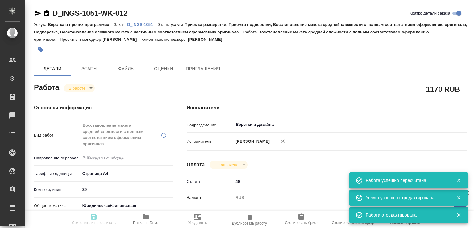
type input "D_INGS-1051"
type input "Верстка в прочих программах"
type input "Приемка разверстки, Приемка подверстки, Восстановление макета средней сложности…"
type input "[PERSON_NAME]"
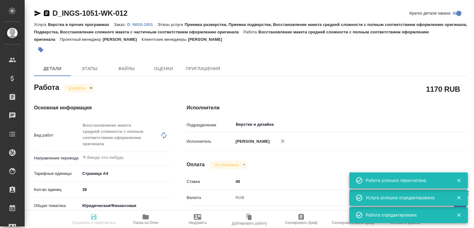
type input "/Clients/СПАО "ИНГОССТРАХ"/Orders/D_INGS-1051"
type input "[URL][DOMAIN_NAME]"
type textarea "x"
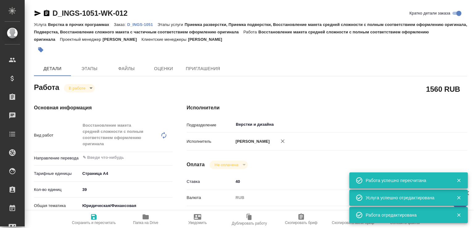
type textarea "x"
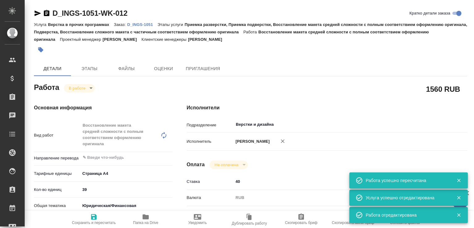
type textarea "x"
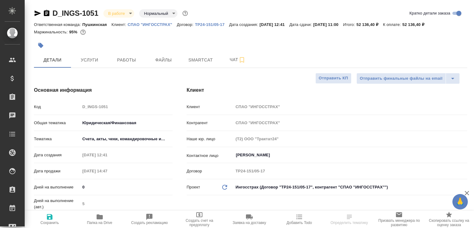
select select "RU"
type input "[PERSON_NAME]"
click at [123, 63] on span "Работы" at bounding box center [127, 60] width 30 height 8
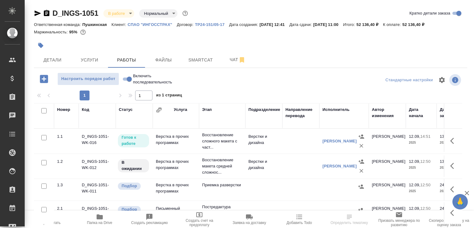
click at [127, 78] on input "Включить последовательность" at bounding box center [129, 78] width 22 height 7
